Goal: Entertainment & Leisure: Consume media (video, audio)

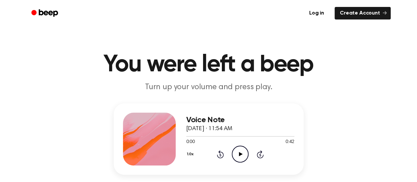
click at [240, 154] on icon at bounding box center [241, 154] width 4 height 4
click at [243, 153] on icon "Play Audio" at bounding box center [240, 153] width 17 height 17
click at [243, 153] on icon "Pause Audio" at bounding box center [240, 153] width 17 height 17
click at [241, 153] on icon at bounding box center [241, 154] width 4 height 4
click at [241, 153] on icon at bounding box center [240, 154] width 3 height 4
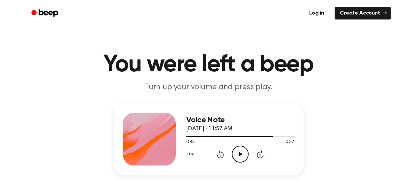
click at [219, 154] on icon "Rewind 5 seconds" at bounding box center [220, 154] width 7 height 9
click at [238, 155] on icon "Play Audio" at bounding box center [240, 153] width 17 height 17
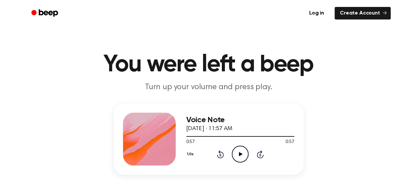
click at [239, 154] on icon at bounding box center [241, 154] width 4 height 4
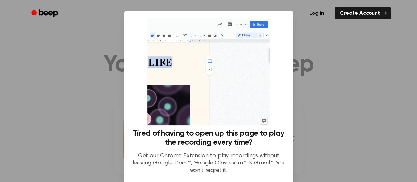
click at [308, 115] on div at bounding box center [208, 91] width 417 height 182
click at [322, 102] on div at bounding box center [208, 91] width 417 height 182
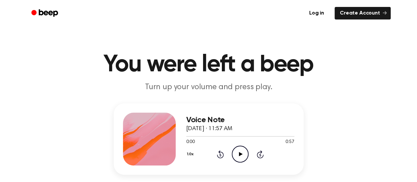
click at [239, 156] on icon "Play Audio" at bounding box center [240, 153] width 17 height 17
